Goal: Transaction & Acquisition: Purchase product/service

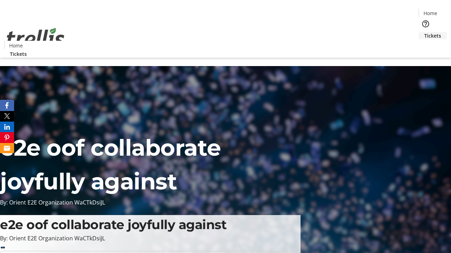
click at [424, 32] on span "Tickets" at bounding box center [432, 35] width 17 height 7
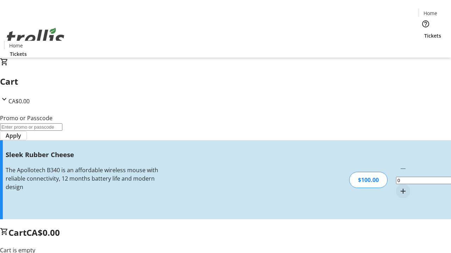
click at [399, 187] on mat-icon "Increment by one" at bounding box center [403, 191] width 8 height 8
type input "1"
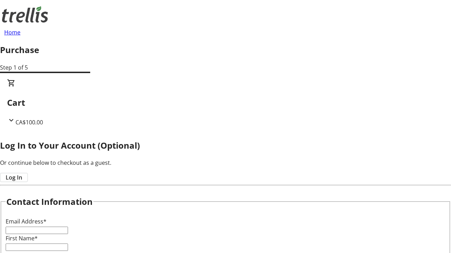
type input "FREE"
type input "[EMAIL_ADDRESS][DOMAIN_NAME]"
type input "[PERSON_NAME]"
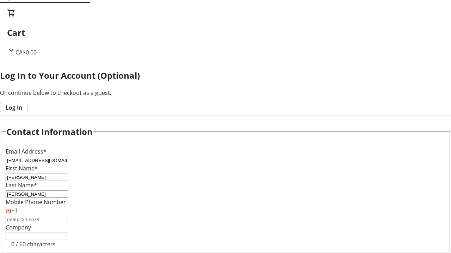
type input "[PERSON_NAME]"
